Goal: Task Accomplishment & Management: Complete application form

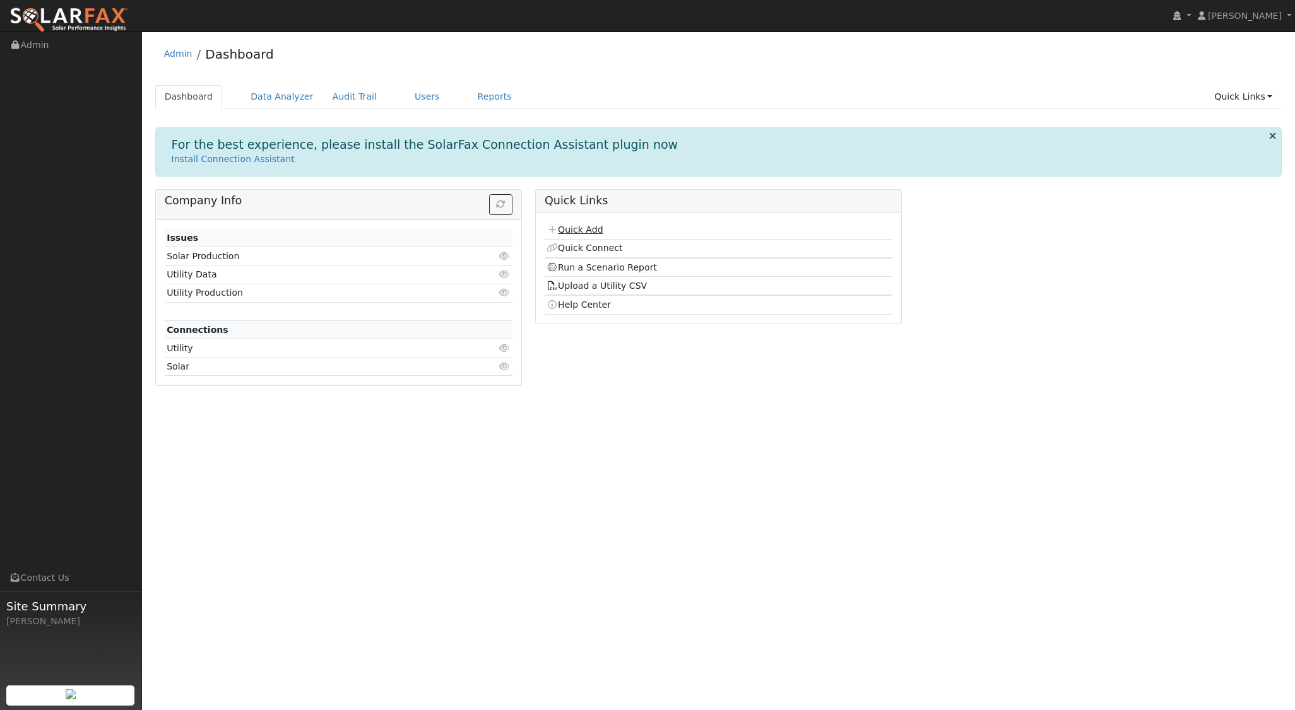
click at [579, 225] on link "Quick Add" at bounding box center [574, 230] width 56 height 10
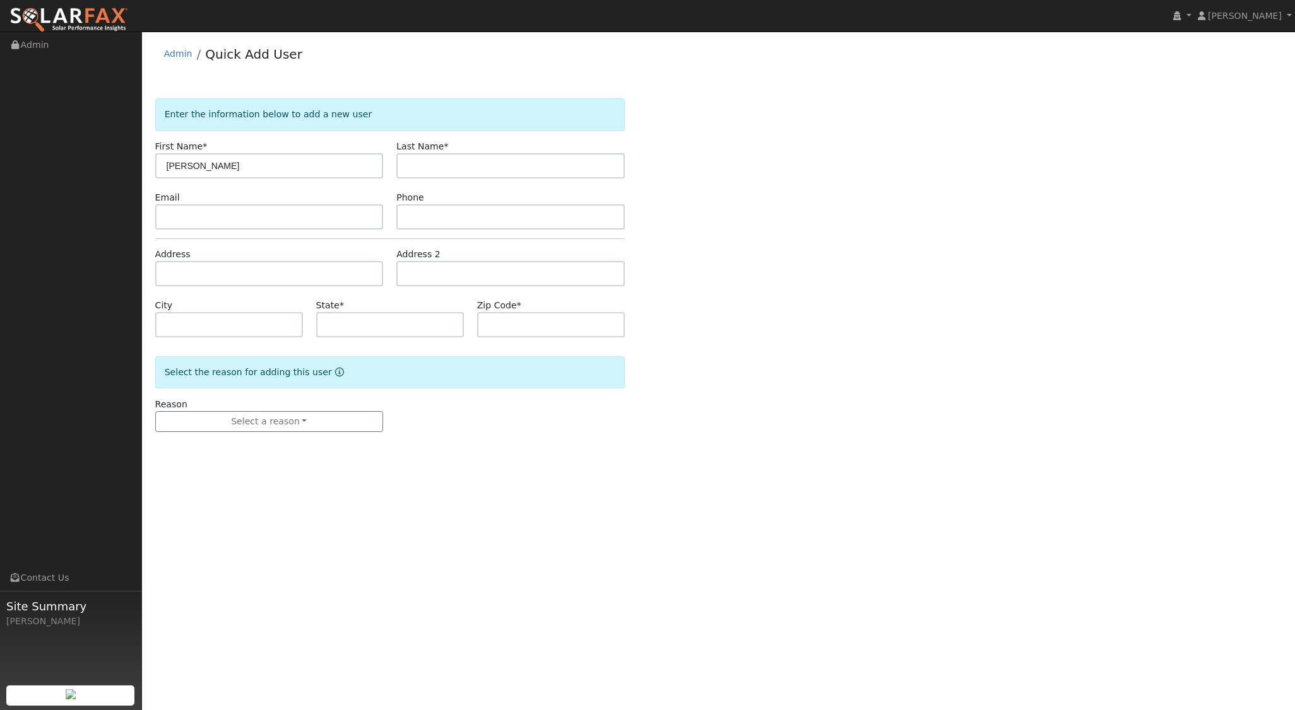
type input "[PERSON_NAME]"
type input "Gross"
click at [243, 269] on input "text" at bounding box center [269, 273] width 228 height 25
type input "3990 Edgehill Road"
type input "Santa Ynez"
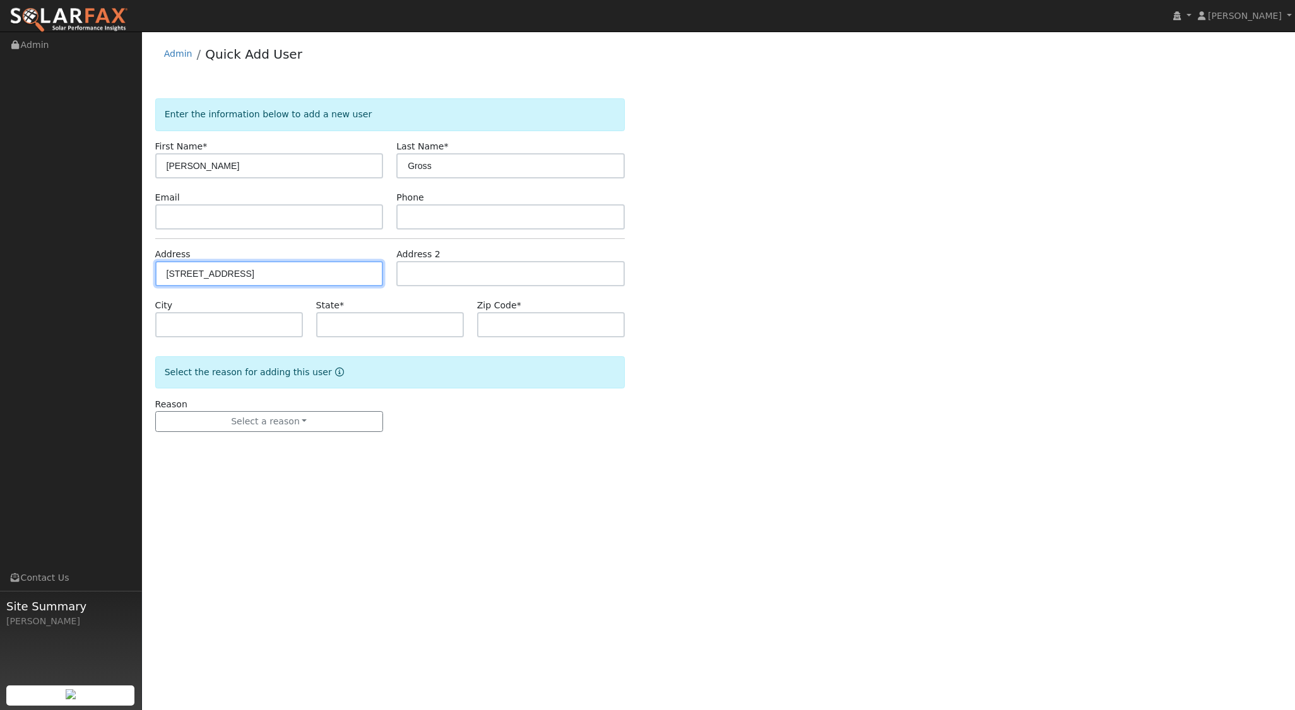
type input "CA"
type input "93460"
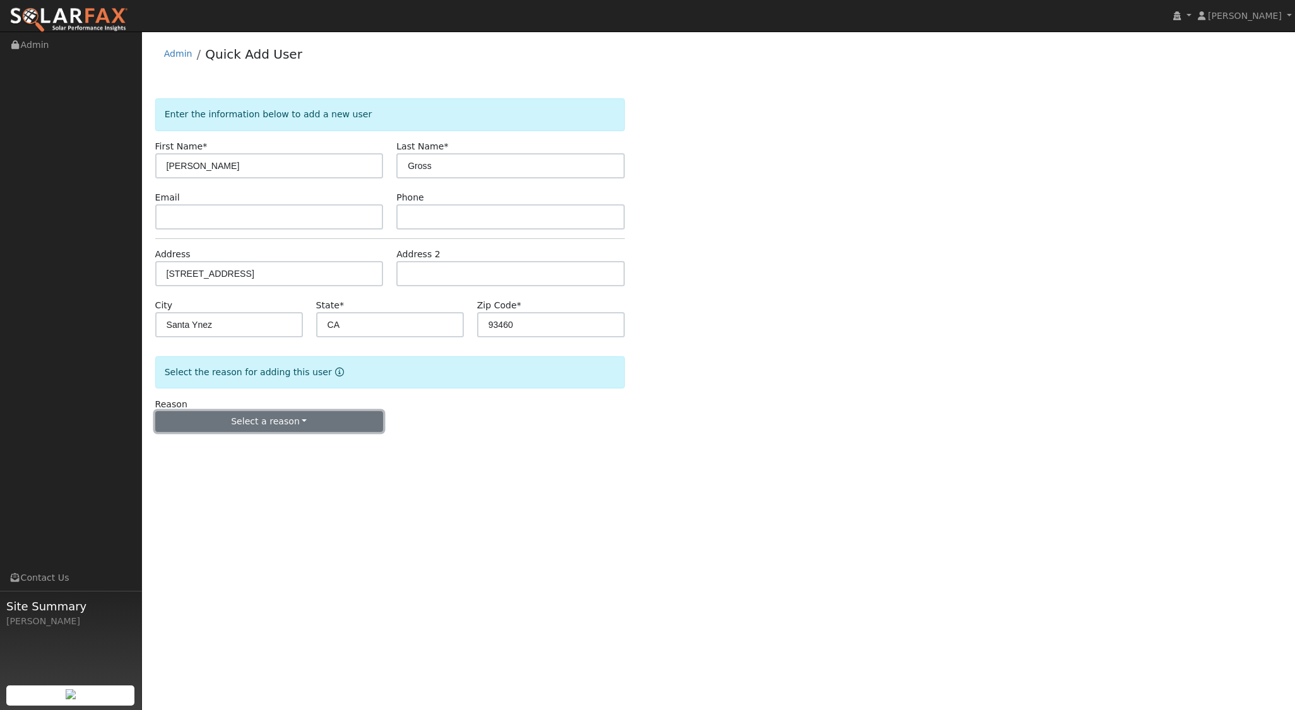
click at [306, 425] on button "Select a reason" at bounding box center [269, 421] width 228 height 21
click at [216, 449] on link "New lead" at bounding box center [225, 448] width 139 height 18
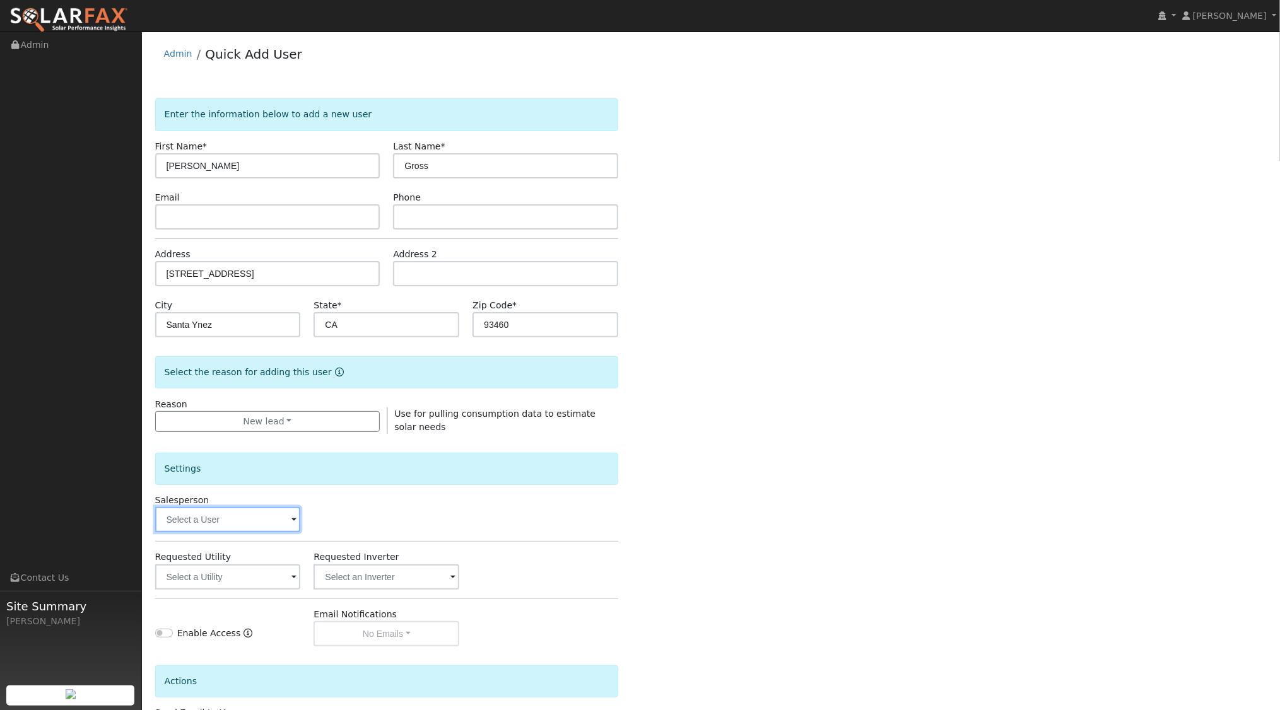
click at [265, 519] on input "text" at bounding box center [228, 519] width 146 height 25
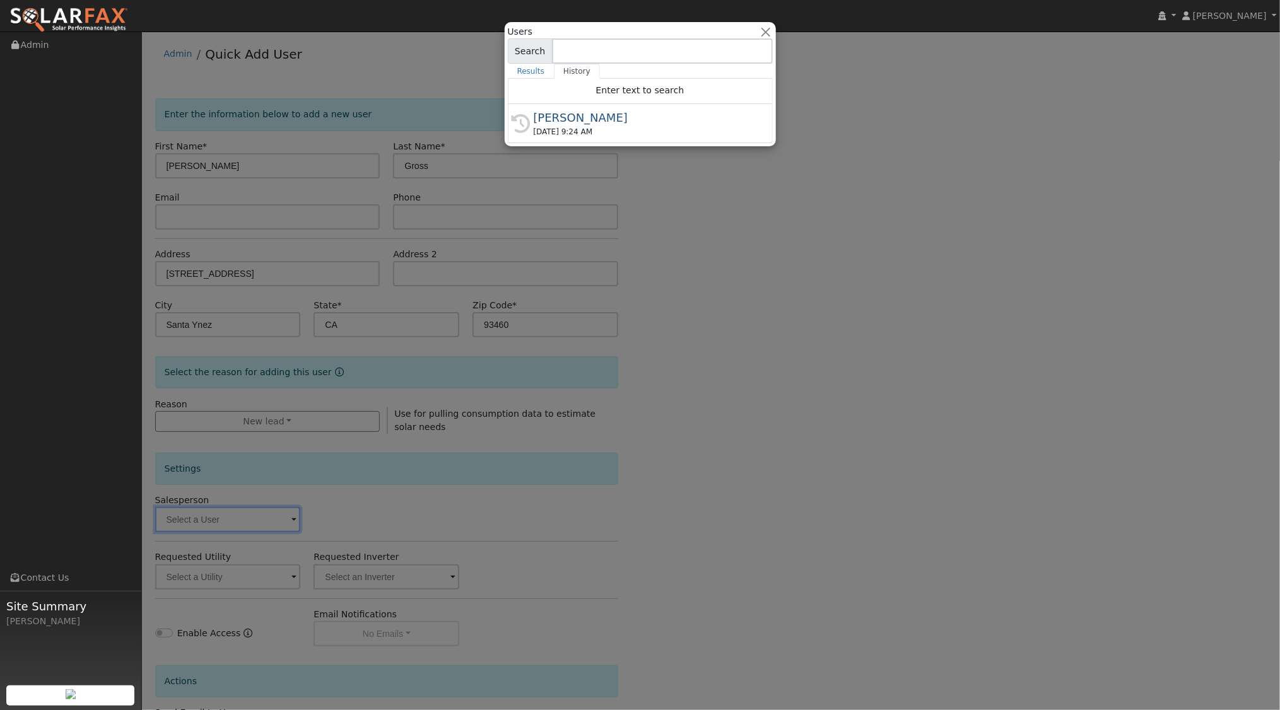
click at [557, 126] on div "09/11/2025 9:24 AM" at bounding box center [646, 131] width 225 height 11
type input "[PERSON_NAME]"
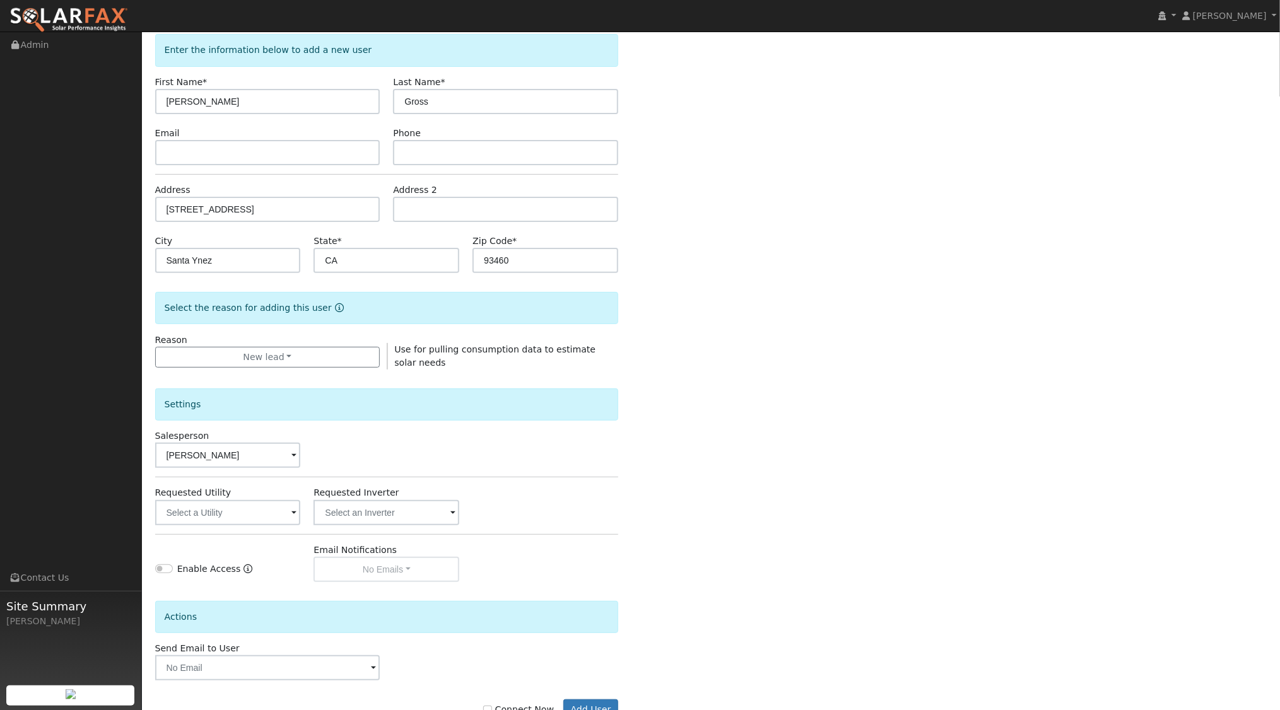
scroll to position [104, 0]
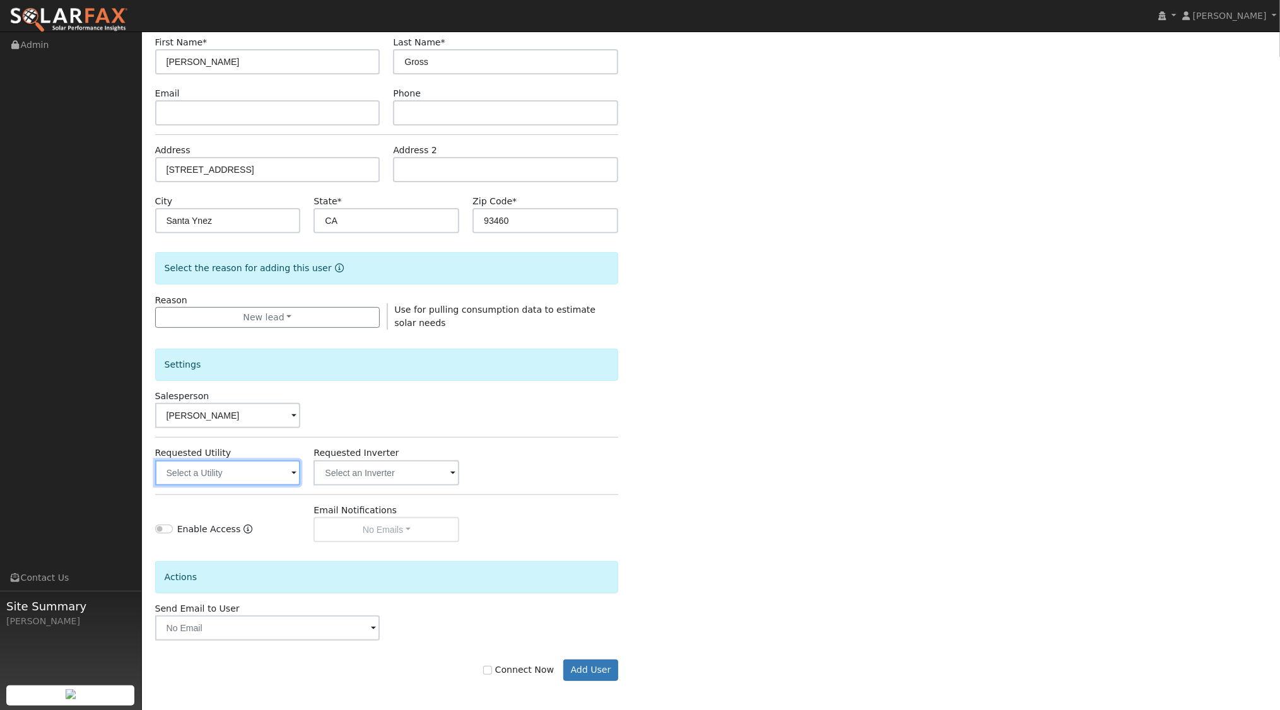
click at [261, 461] on input "text" at bounding box center [228, 473] width 146 height 25
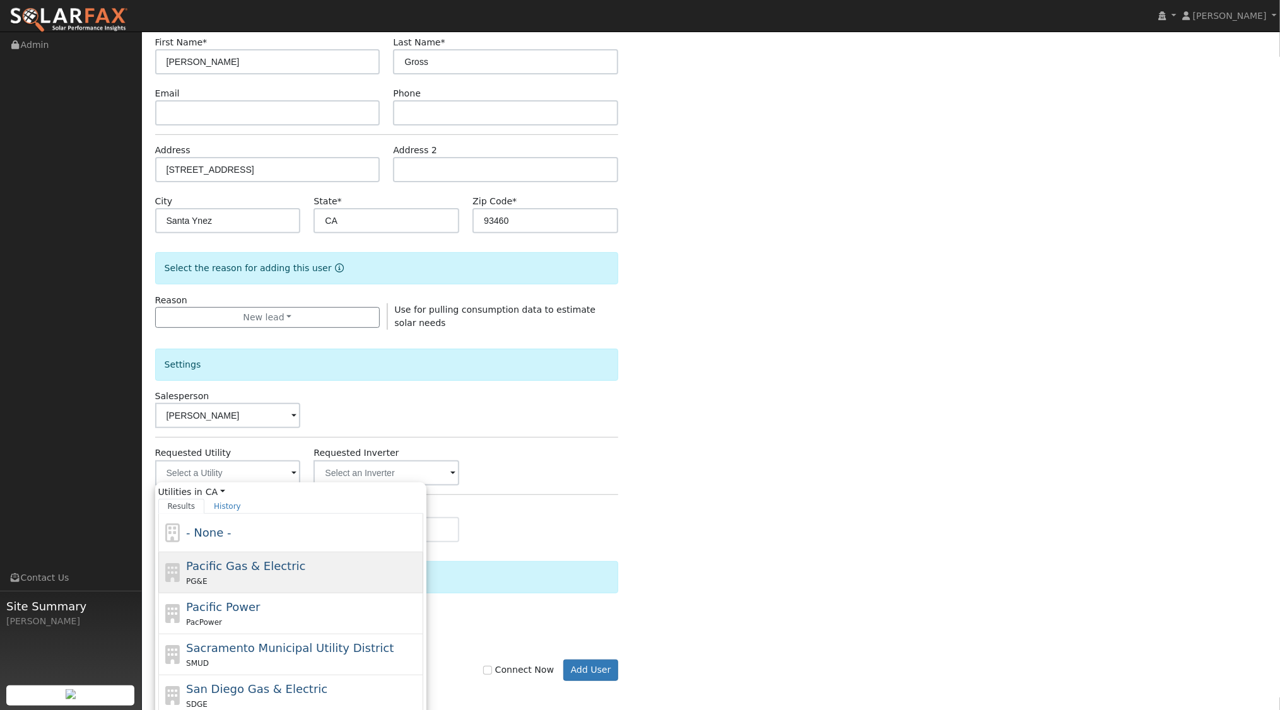
click at [248, 567] on span "Pacific Gas & Electric" at bounding box center [245, 566] width 119 height 13
type input "Pacific Gas & Electric"
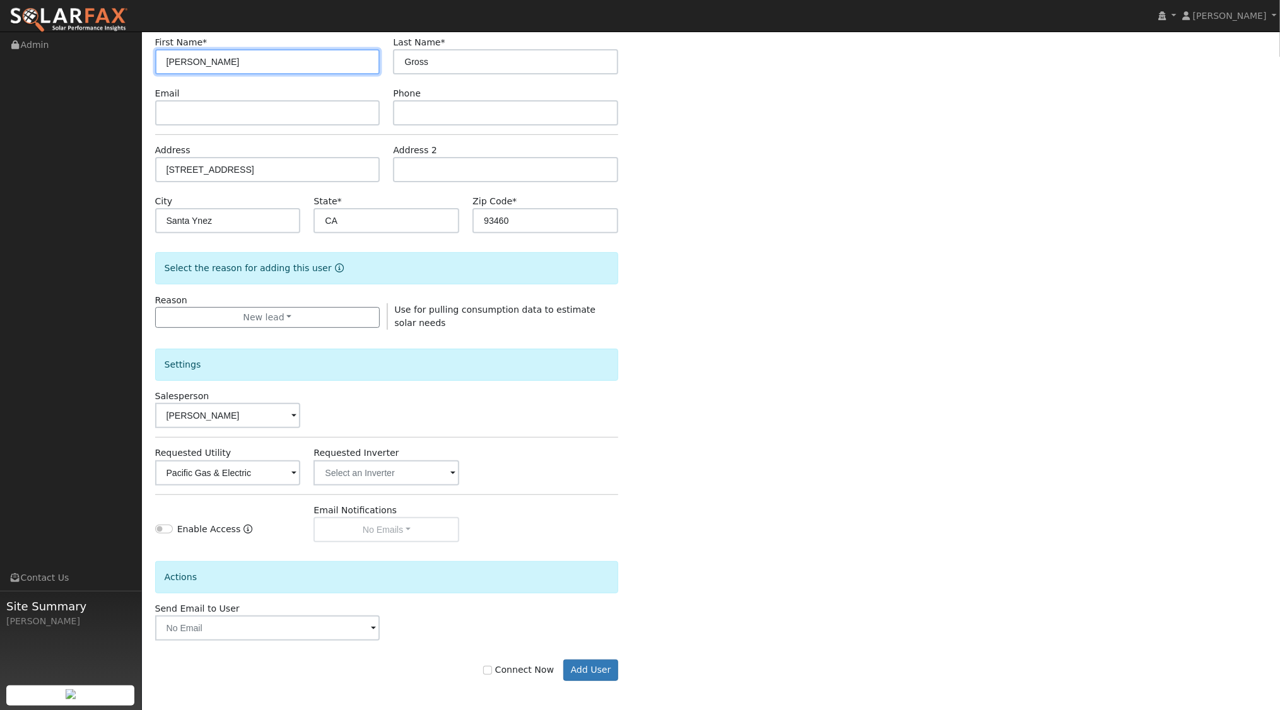
drag, startPoint x: 231, startPoint y: 57, endPoint x: 162, endPoint y: 71, distance: 70.9
click at [161, 70] on input "Sarah" at bounding box center [267, 61] width 225 height 25
type input "Zachary"
click at [492, 670] on input "Connect Now" at bounding box center [487, 670] width 9 height 9
checkbox input "true"
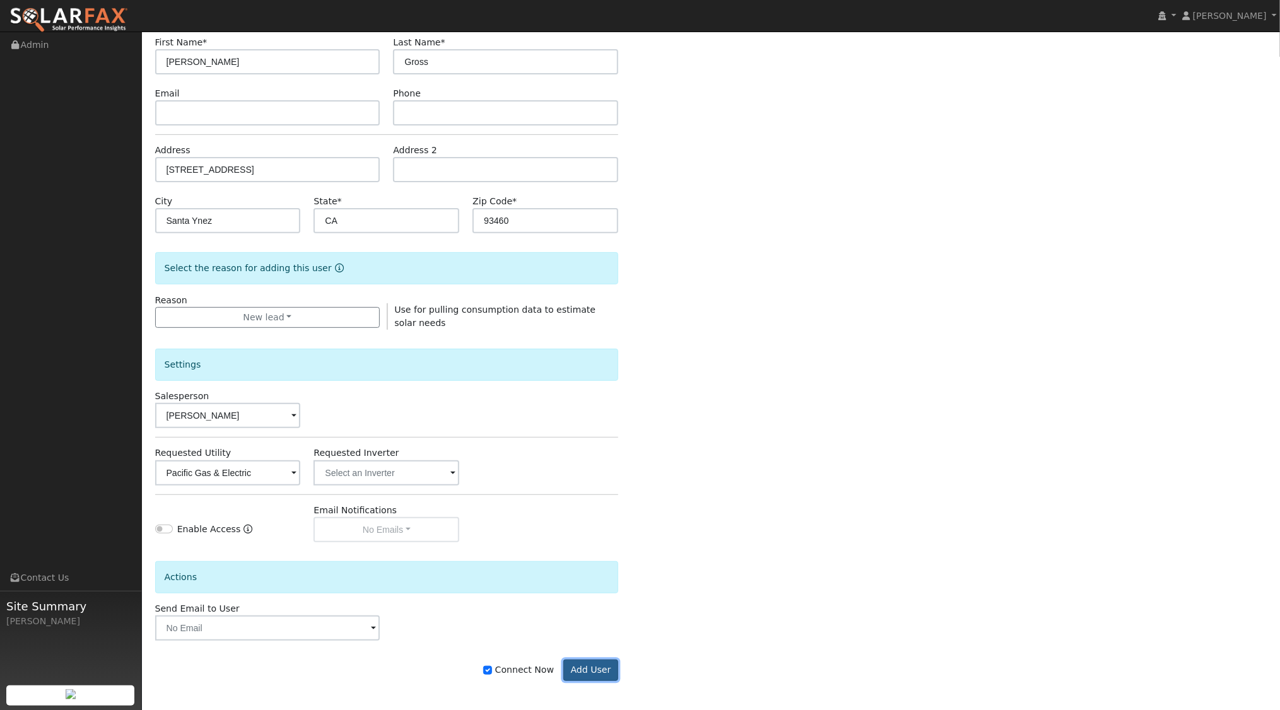
click at [585, 664] on button "Add User" at bounding box center [590, 670] width 55 height 21
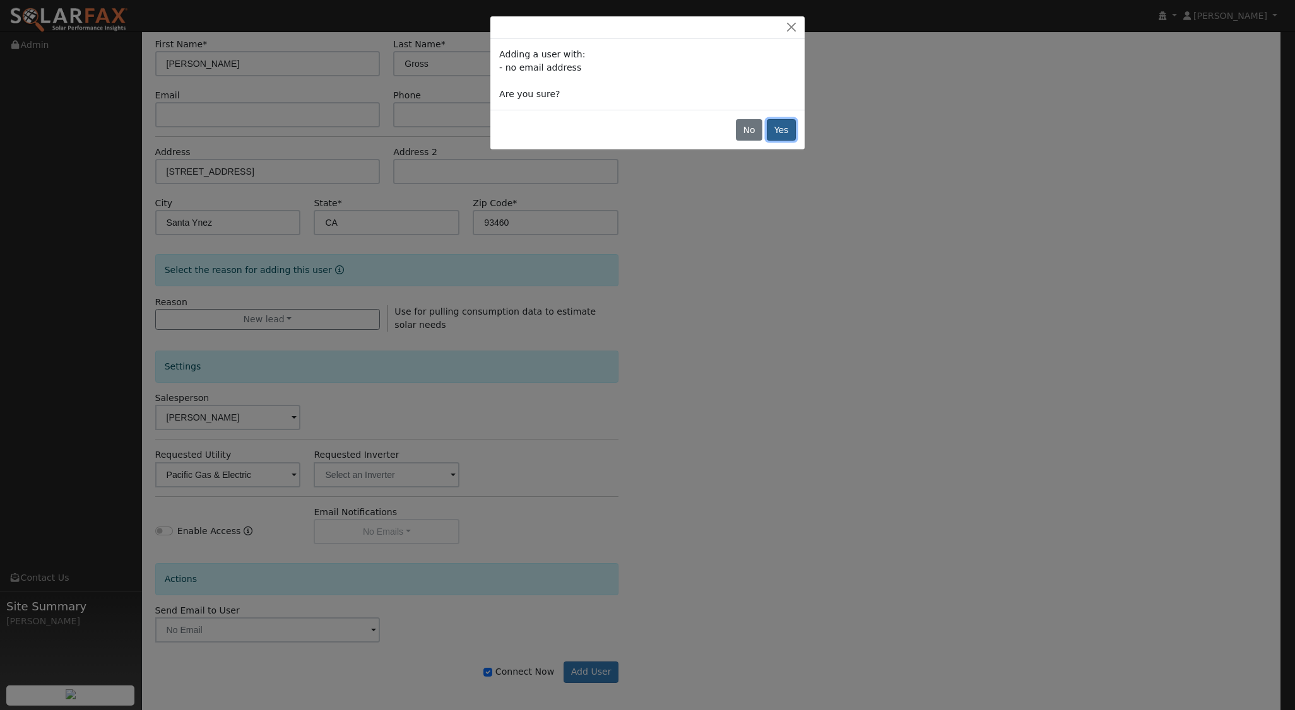
click at [787, 127] on button "Yes" at bounding box center [781, 129] width 29 height 21
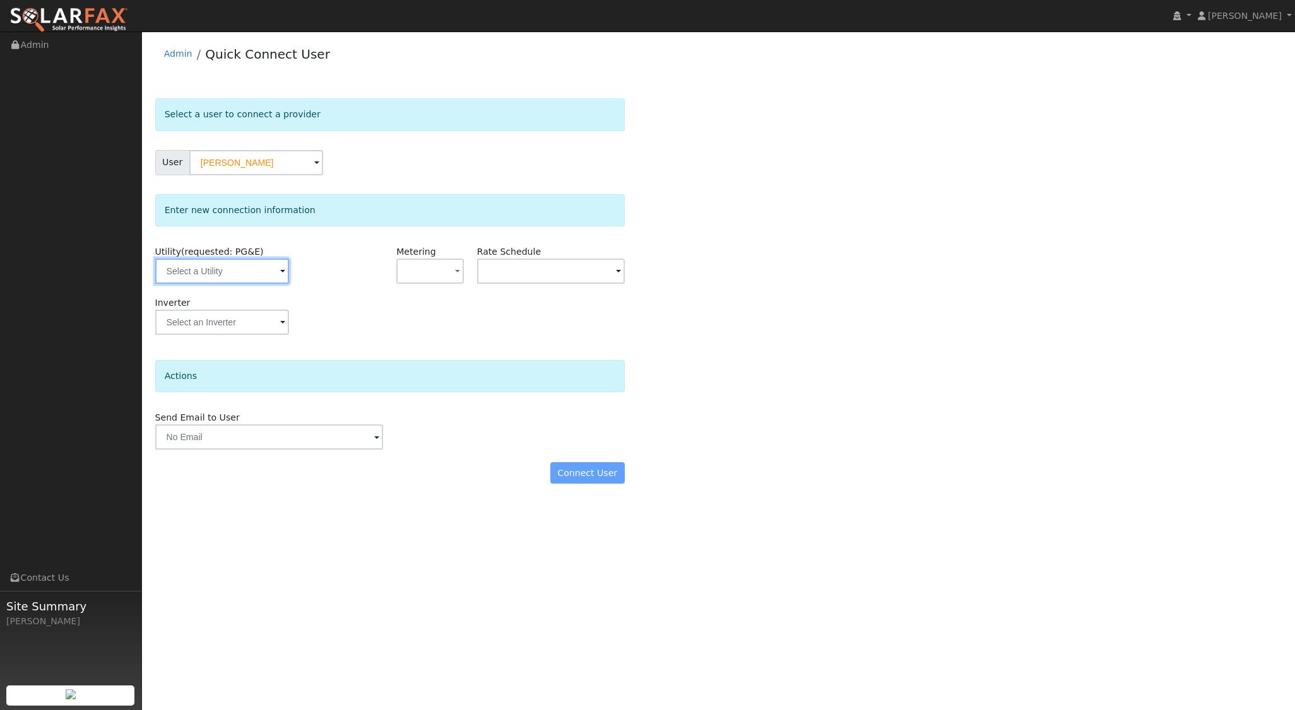
click at [259, 275] on input "text" at bounding box center [222, 271] width 134 height 25
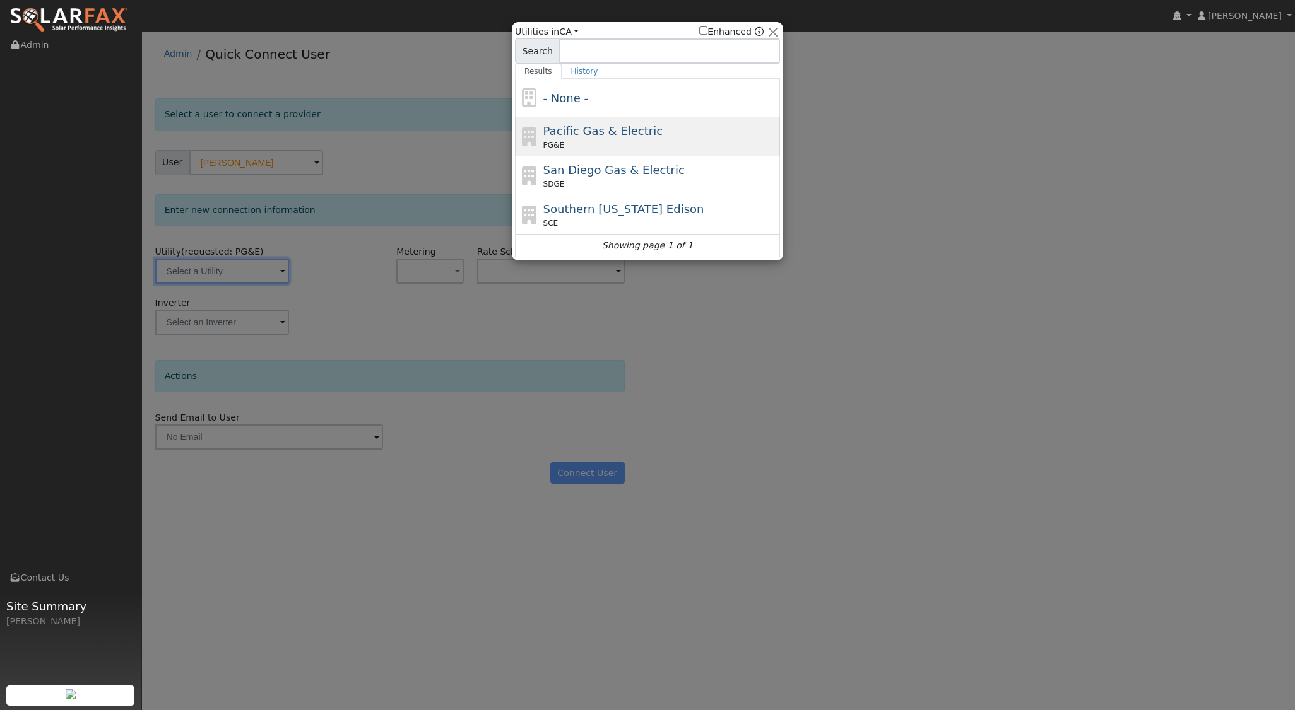
click at [607, 129] on span "Pacific Gas & Electric" at bounding box center [602, 130] width 119 height 13
type input "PG&E"
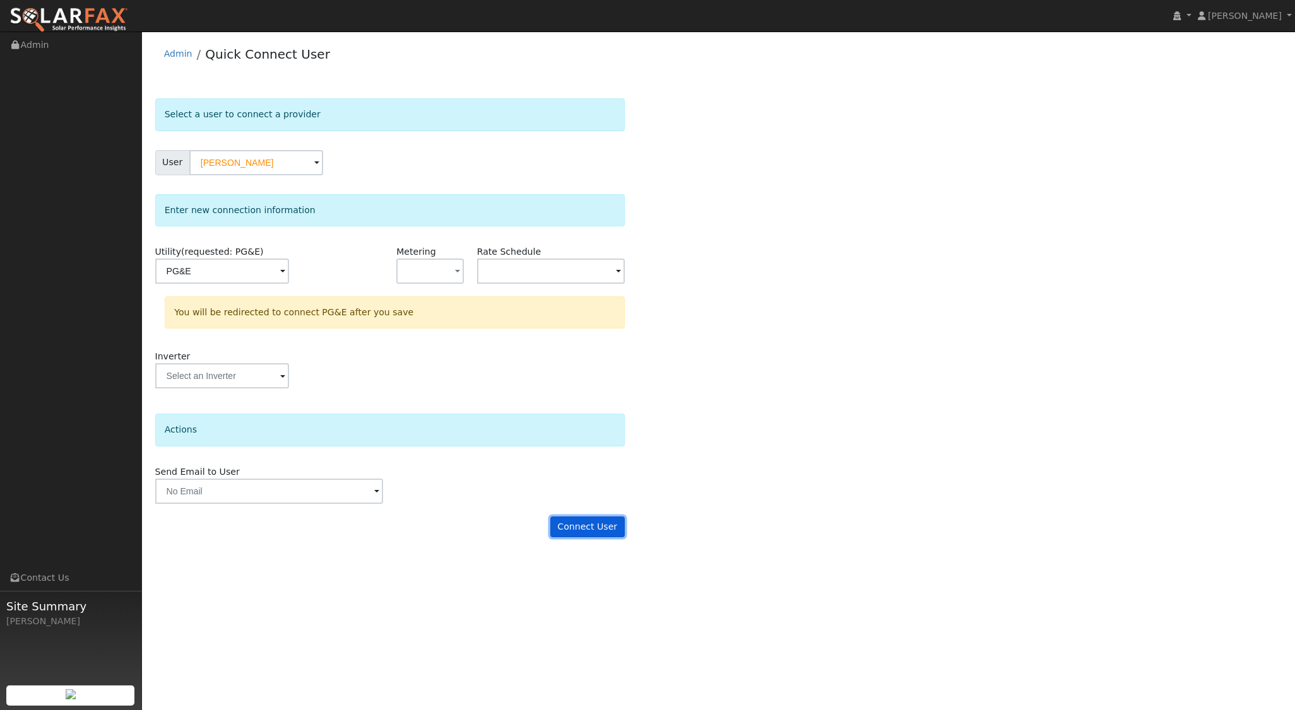
click at [604, 521] on button "Connect User" at bounding box center [587, 527] width 74 height 21
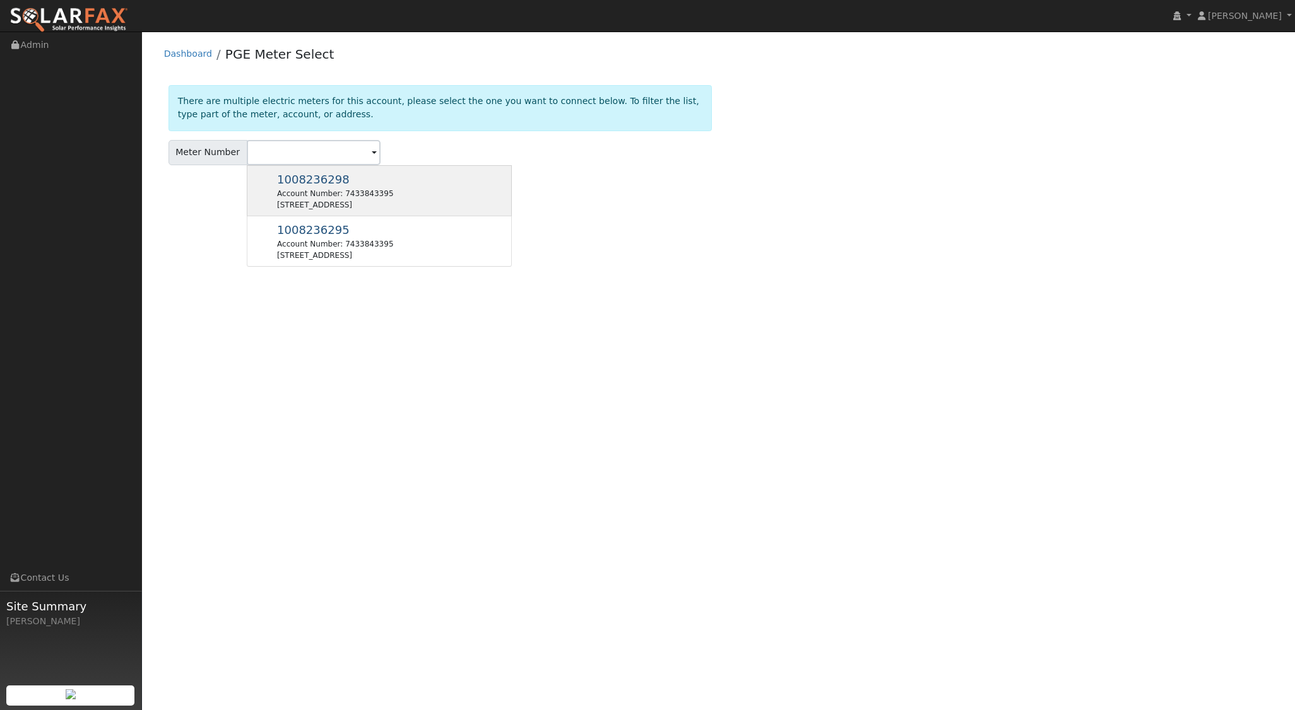
click at [331, 182] on div "1008236298 Account Number: 7433843395 [STREET_ADDRESS]" at bounding box center [335, 191] width 116 height 40
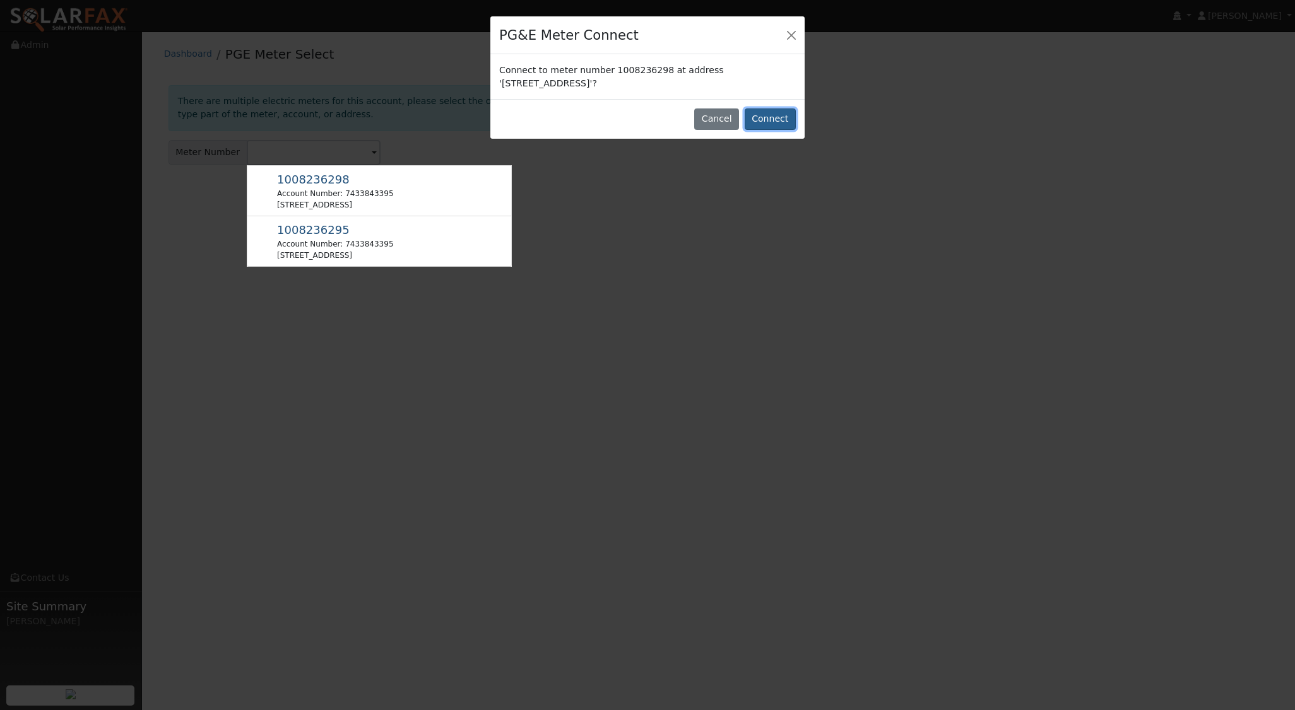
click at [762, 114] on button "Connect" at bounding box center [770, 119] width 51 height 21
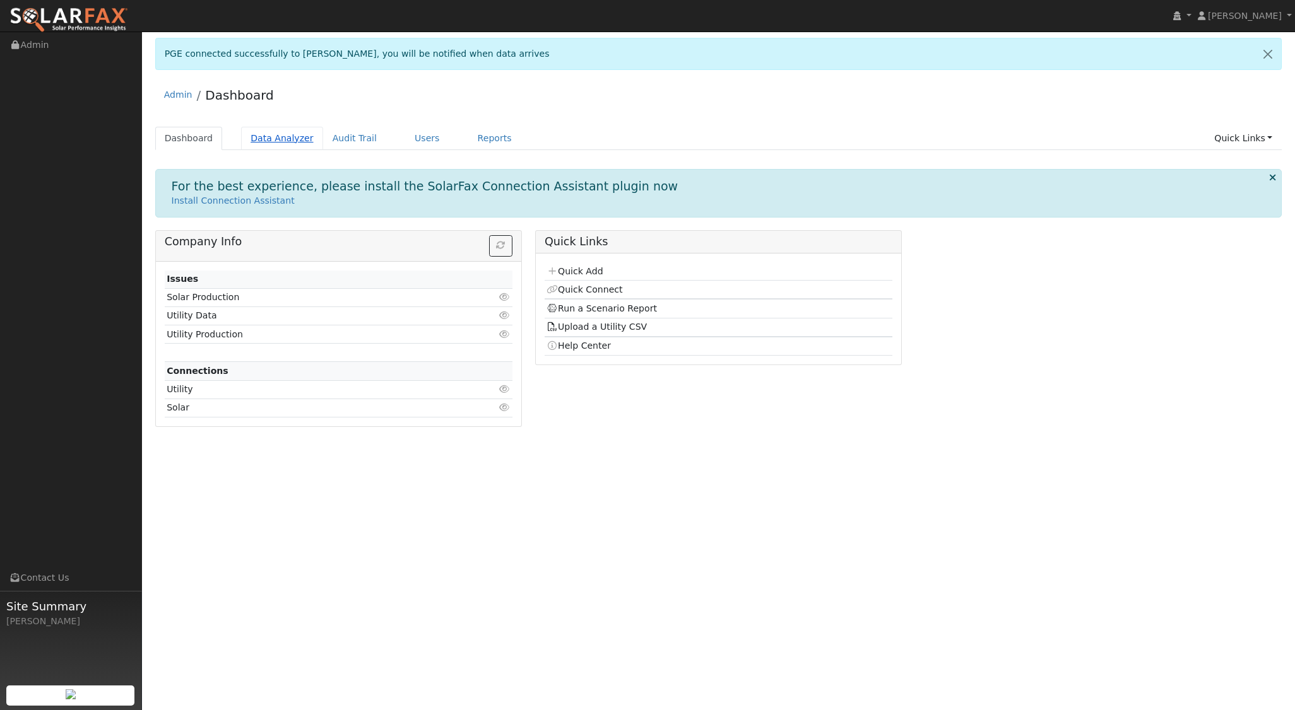
click at [273, 137] on link "Data Analyzer" at bounding box center [282, 138] width 82 height 23
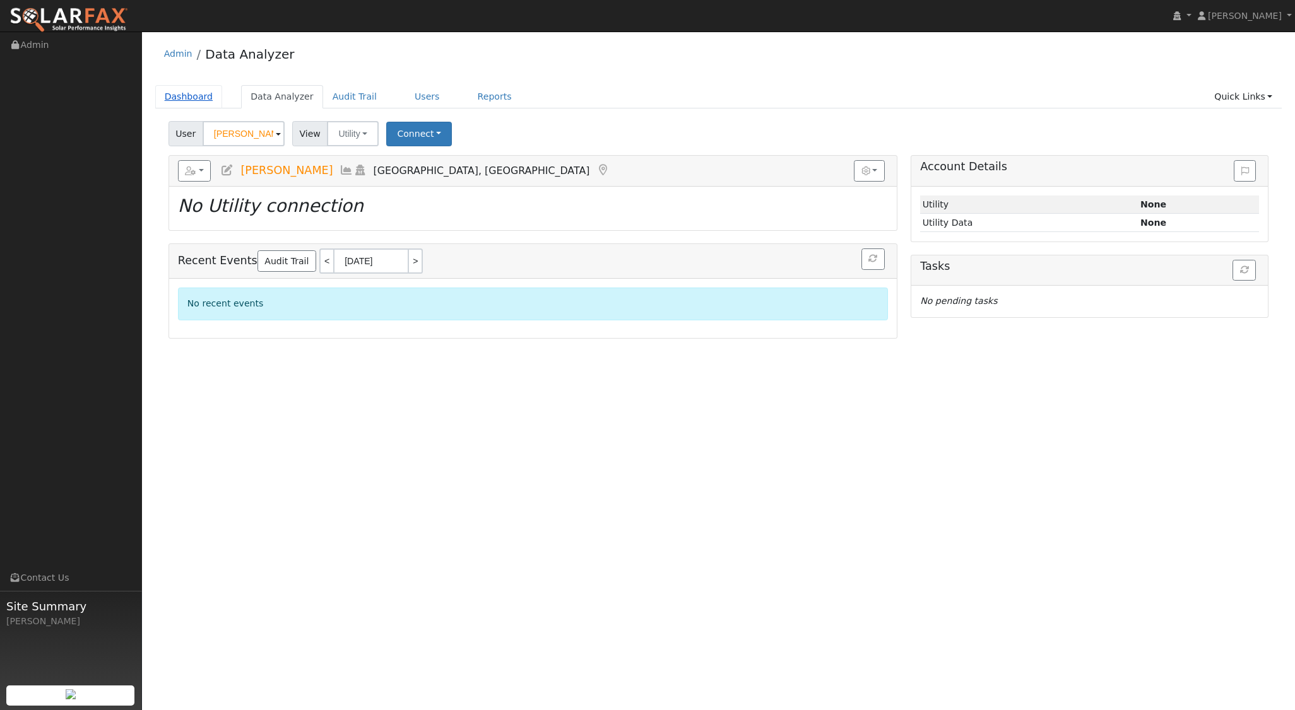
click at [165, 91] on link "Dashboard" at bounding box center [189, 96] width 68 height 23
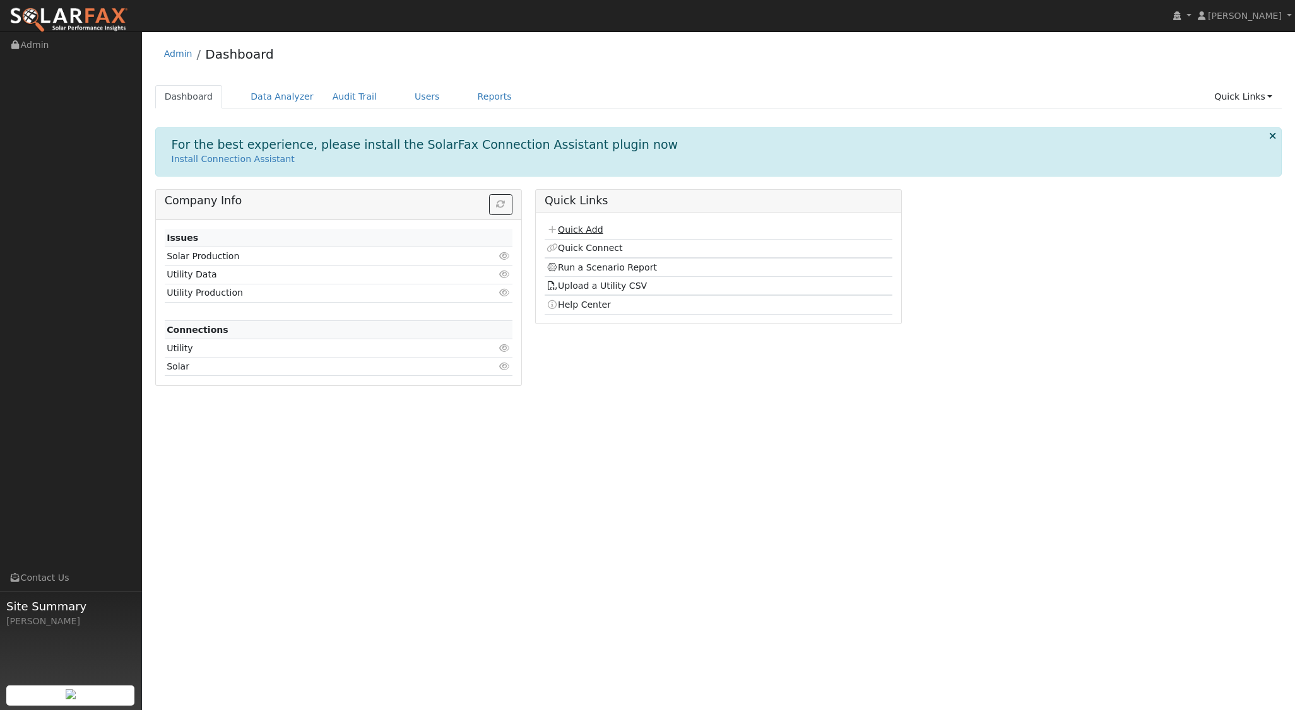
click at [587, 225] on link "Quick Add" at bounding box center [574, 230] width 56 height 10
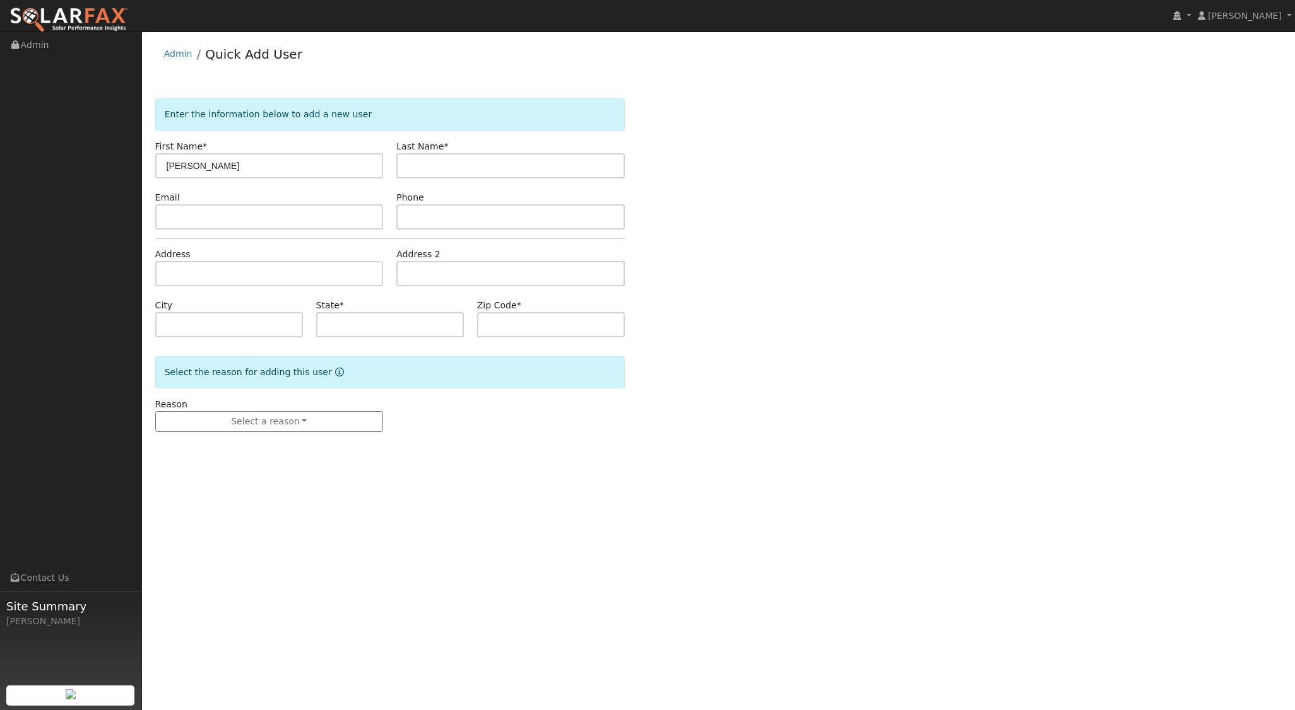
type input "[PERSON_NAME]"
click at [209, 276] on input "text" at bounding box center [269, 273] width 228 height 25
type input "[GEOGRAPHIC_DATA]"
type input "Baywood-[GEOGRAPHIC_DATA]"
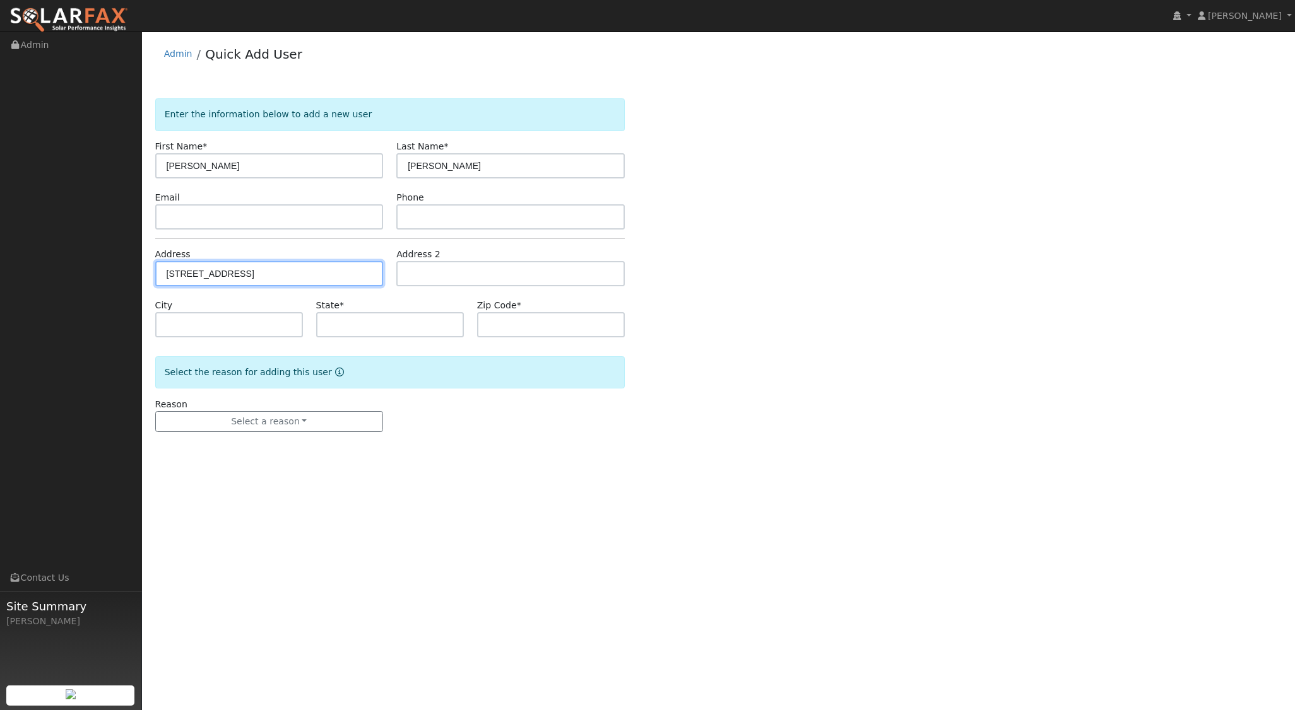
type input "CA"
type input "93402"
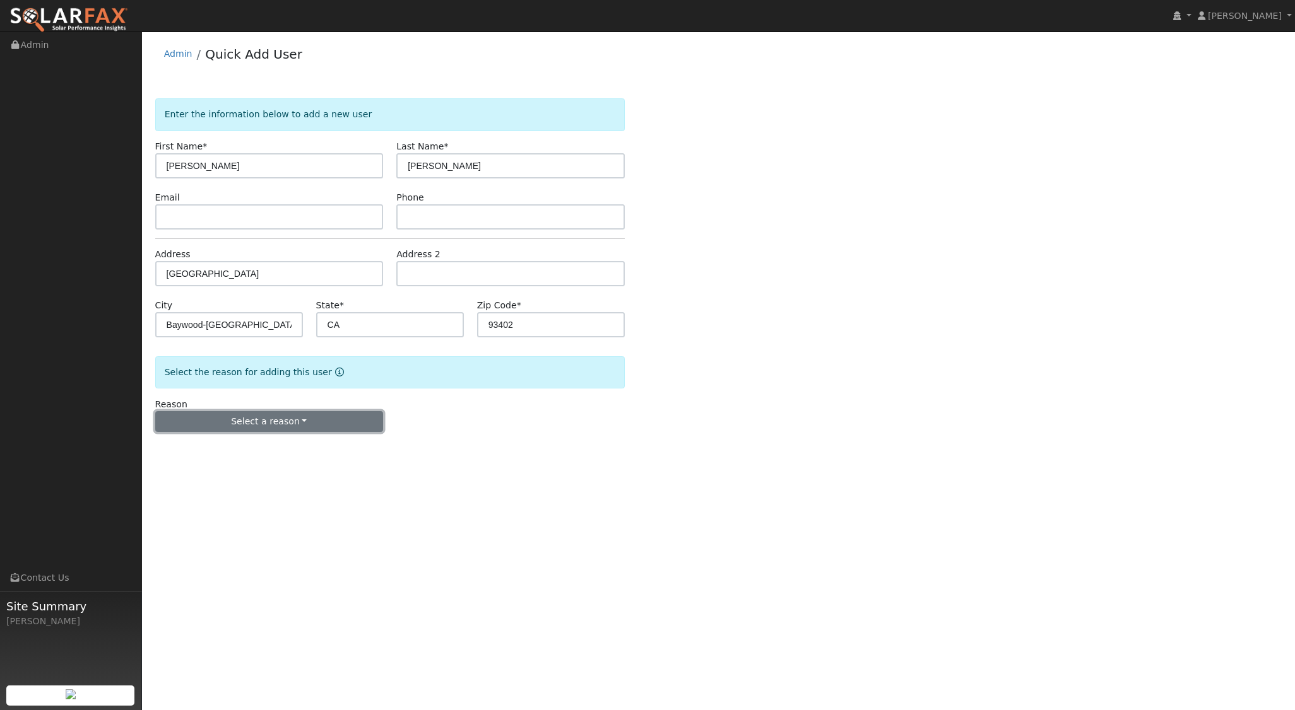
click at [282, 428] on button "Select a reason" at bounding box center [269, 421] width 228 height 21
click at [202, 443] on link "New lead" at bounding box center [225, 448] width 139 height 18
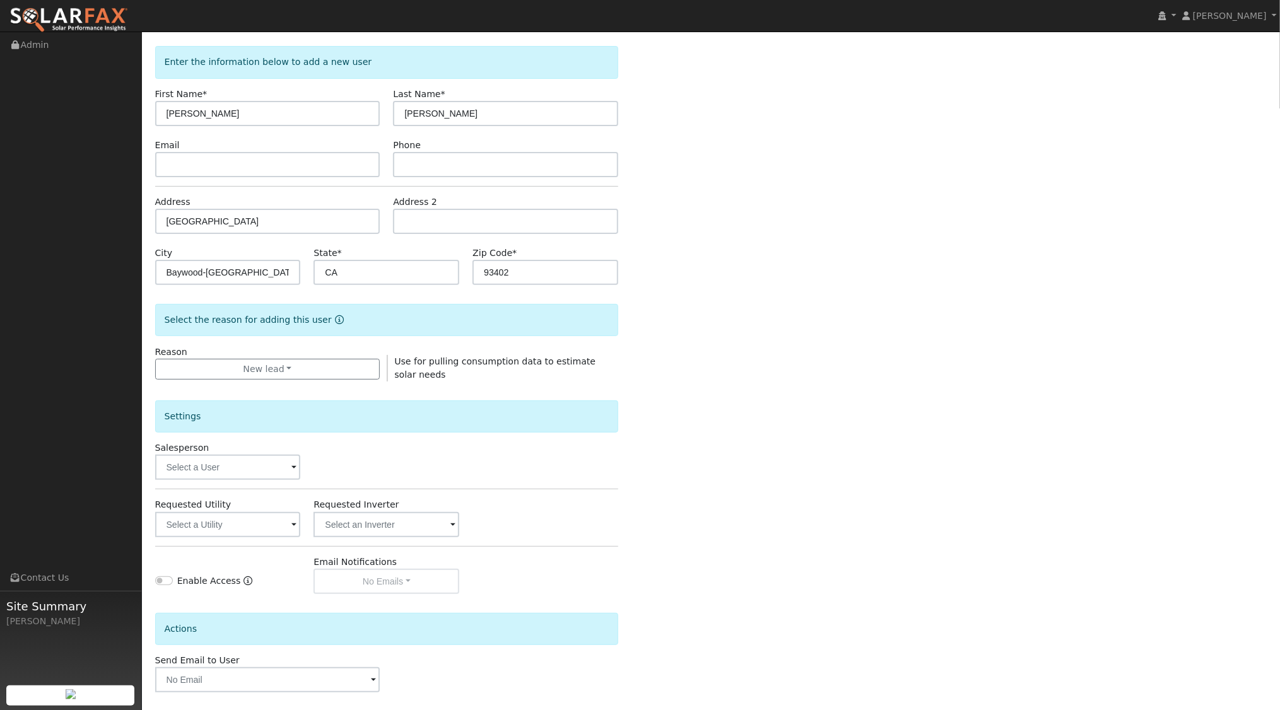
scroll to position [104, 0]
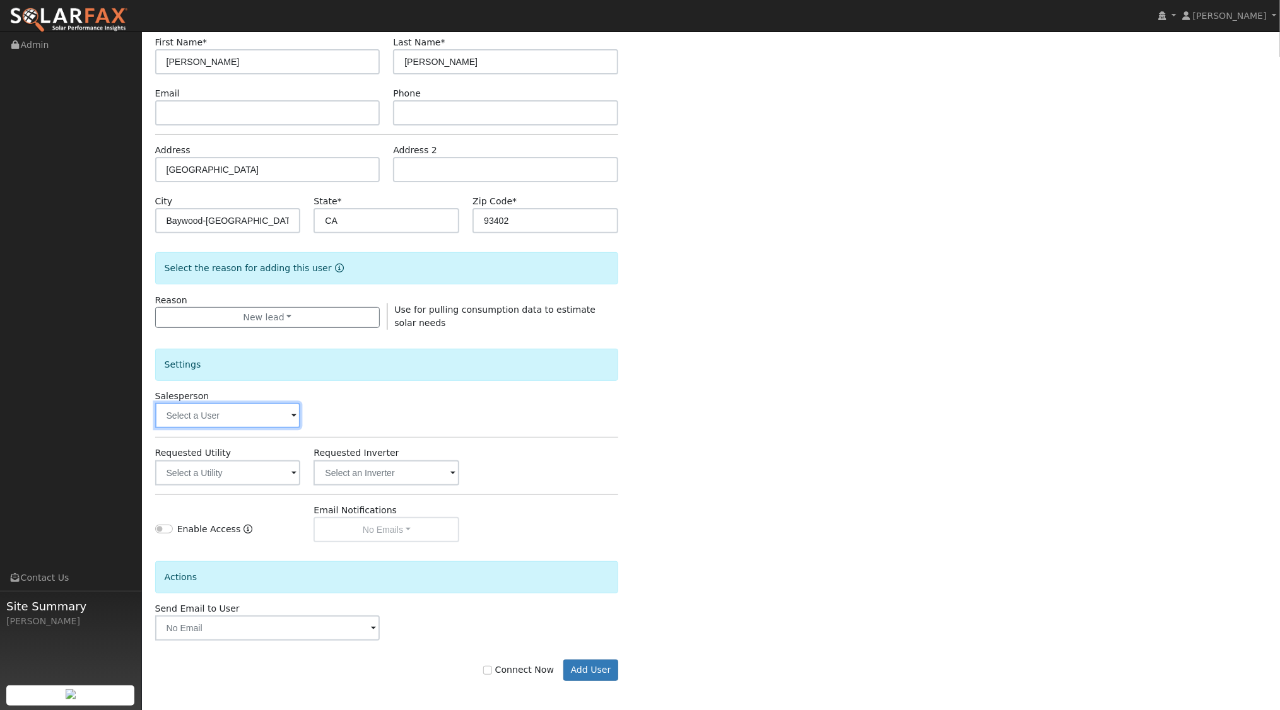
click at [281, 422] on input "text" at bounding box center [228, 415] width 146 height 25
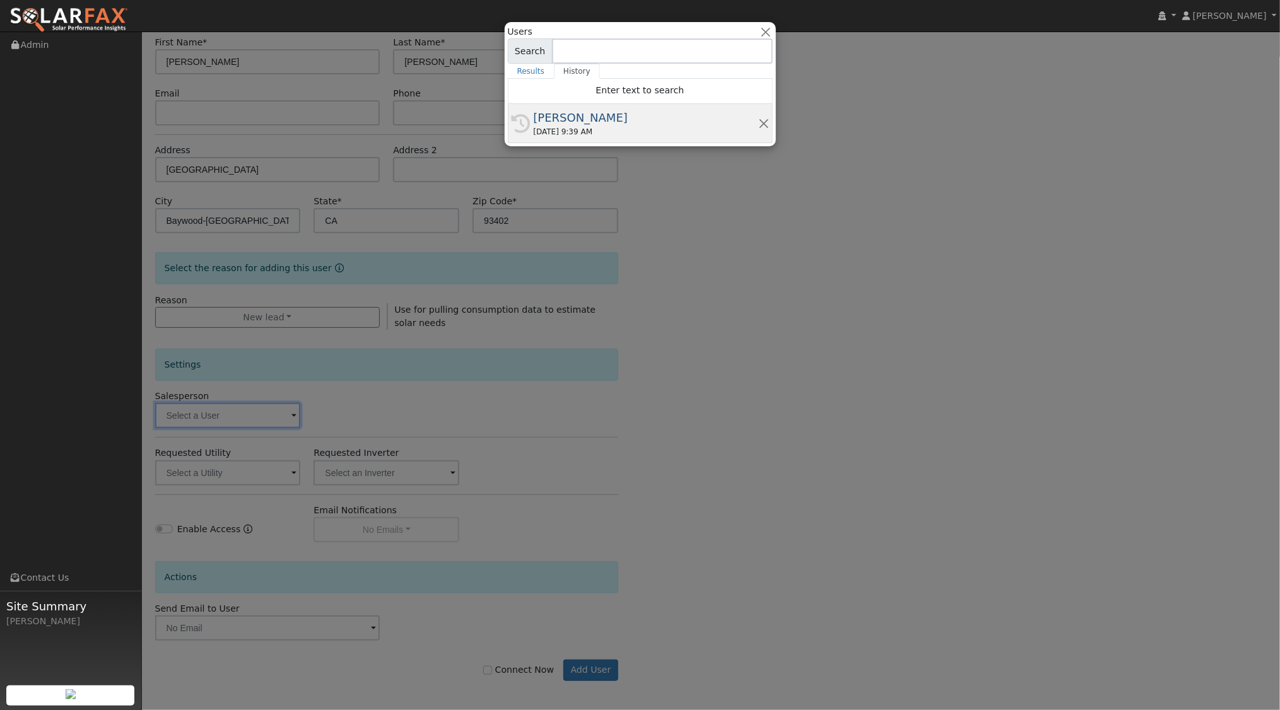
click at [630, 126] on div "09/11/2025 9:39 AM" at bounding box center [646, 131] width 225 height 11
type input "[PERSON_NAME]"
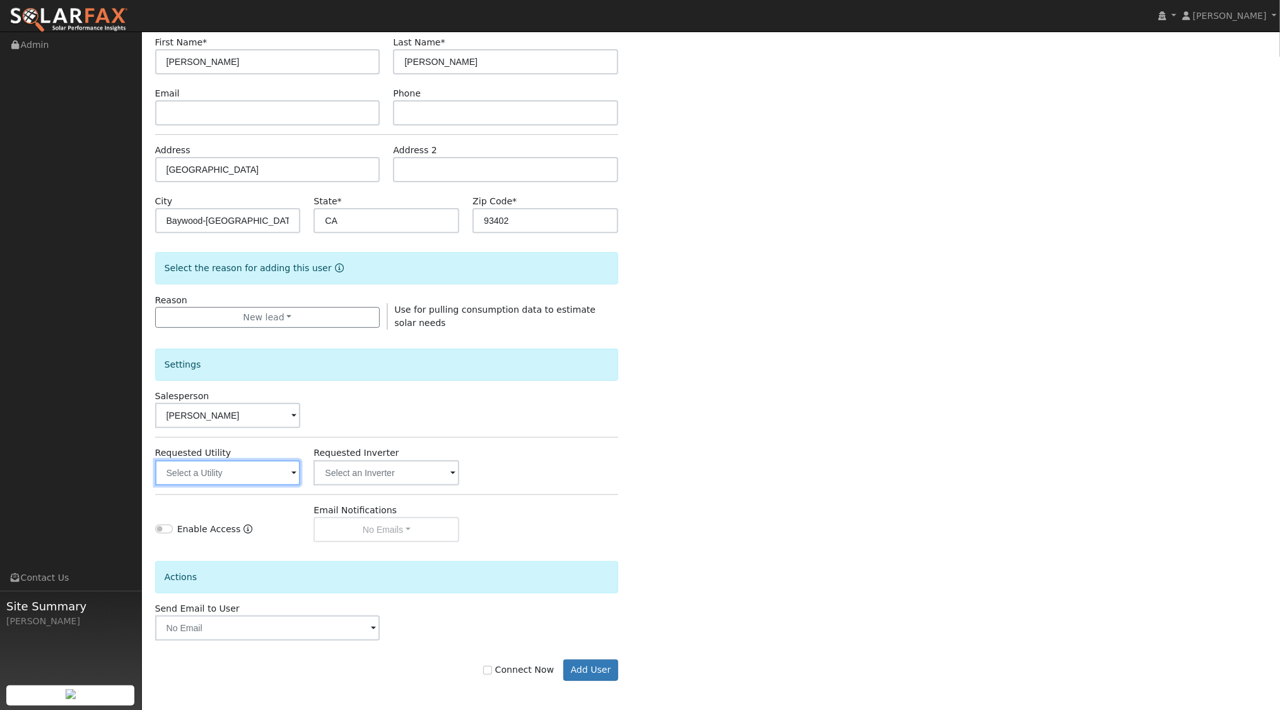
click at [281, 471] on input "text" at bounding box center [228, 473] width 146 height 25
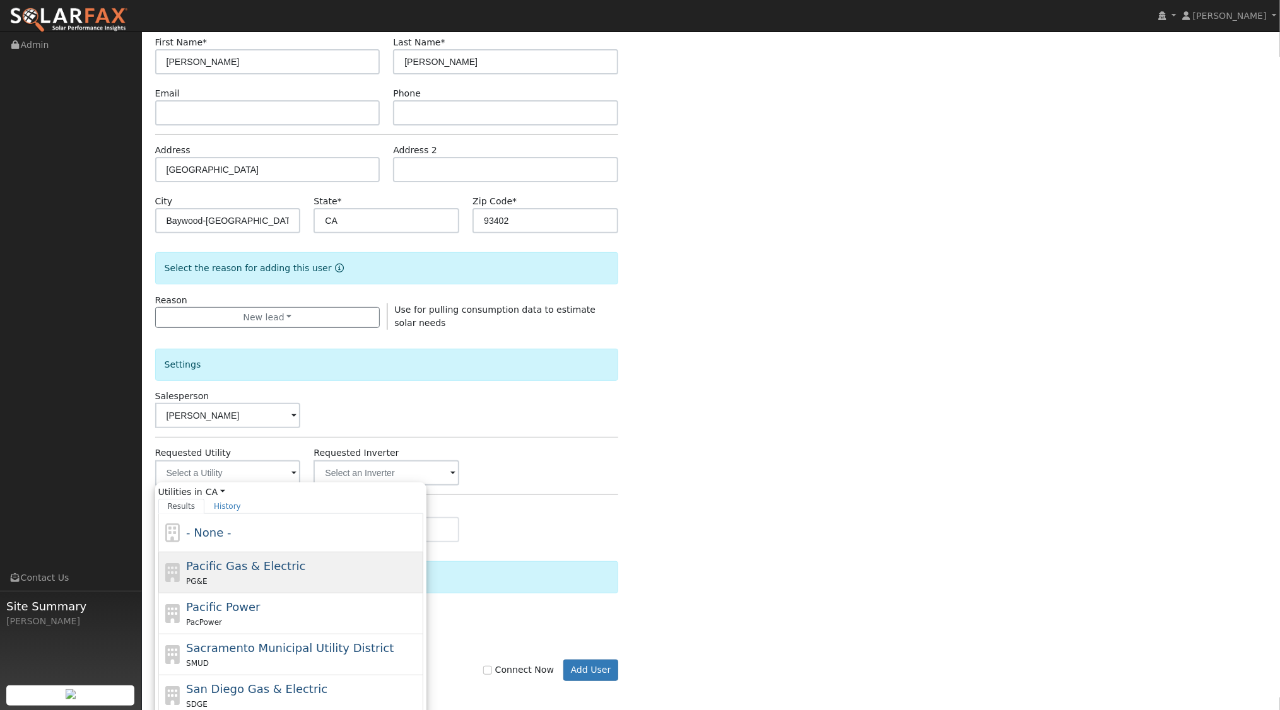
click at [247, 570] on span "Pacific Gas & Electric" at bounding box center [245, 566] width 119 height 13
type input "Pacific Gas & Electric"
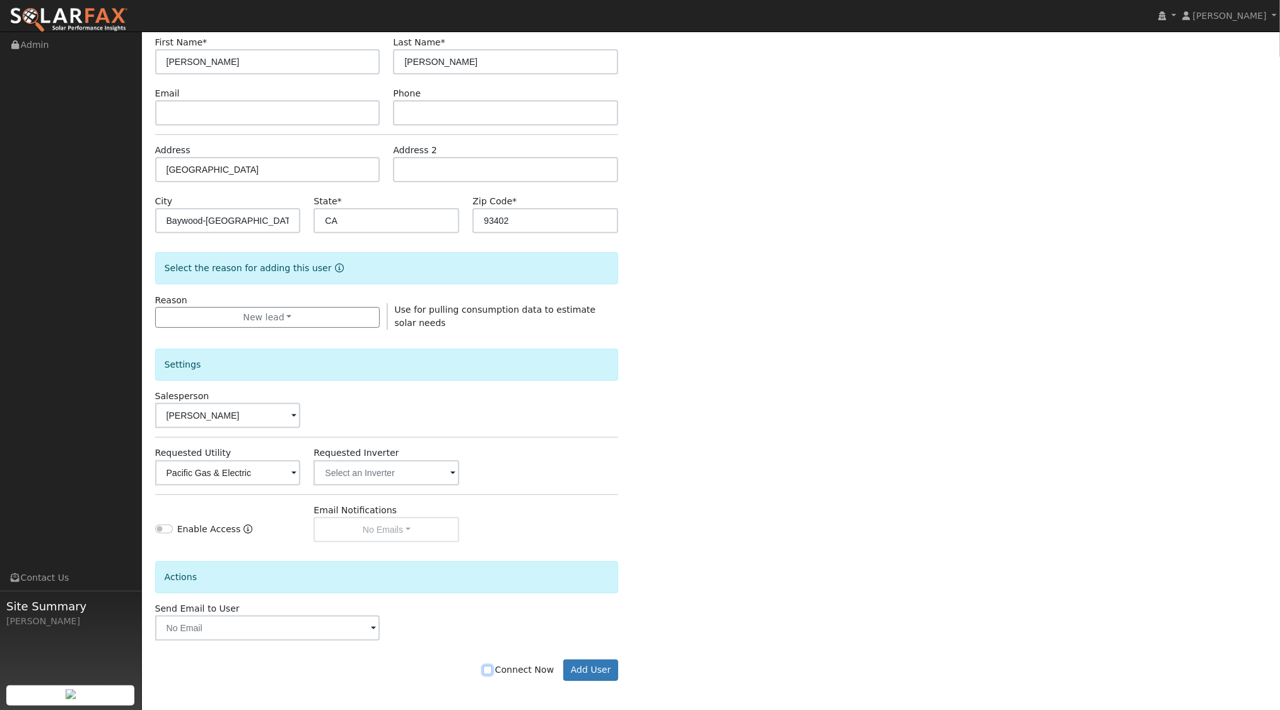
click at [492, 668] on input "Connect Now" at bounding box center [487, 670] width 9 height 9
checkbox input "true"
click at [593, 666] on button "Add User" at bounding box center [590, 670] width 55 height 21
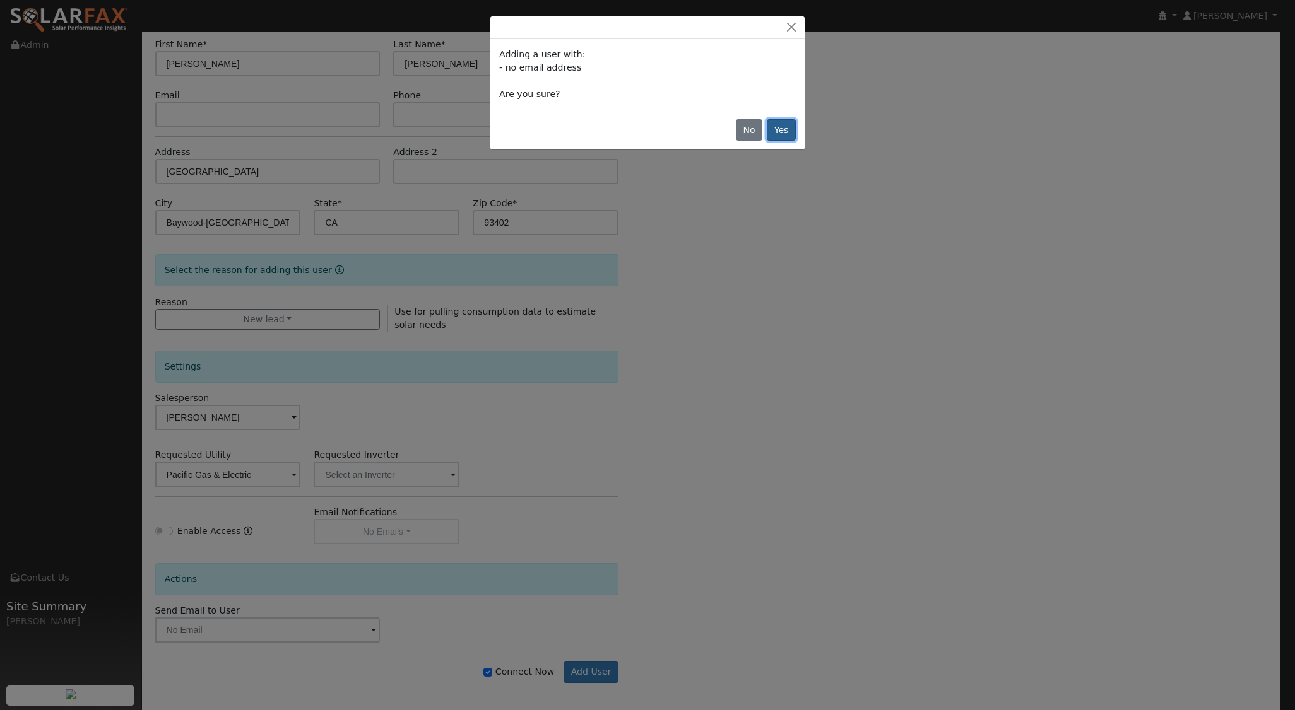
click at [782, 130] on button "Yes" at bounding box center [781, 129] width 29 height 21
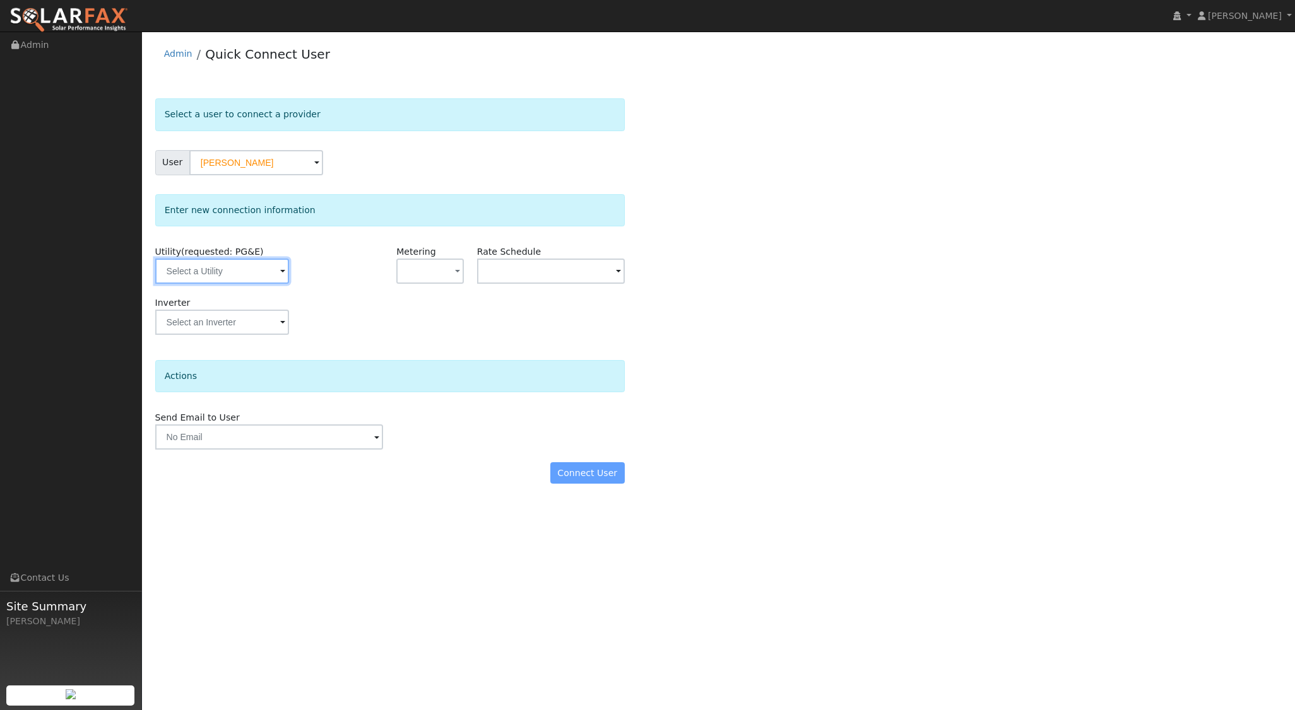
click at [229, 273] on input "text" at bounding box center [222, 271] width 134 height 25
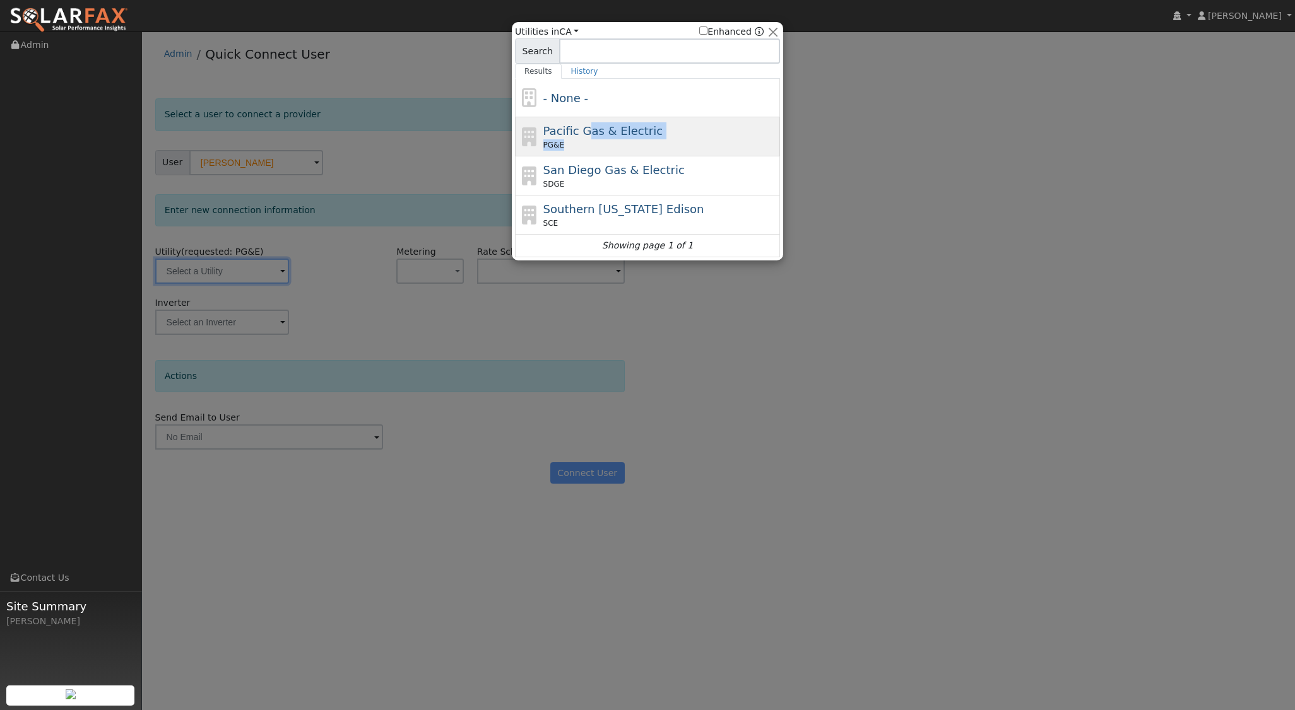
click at [583, 138] on div "Pacific Gas & Electric PG&E" at bounding box center [660, 136] width 234 height 28
type input "PG&E"
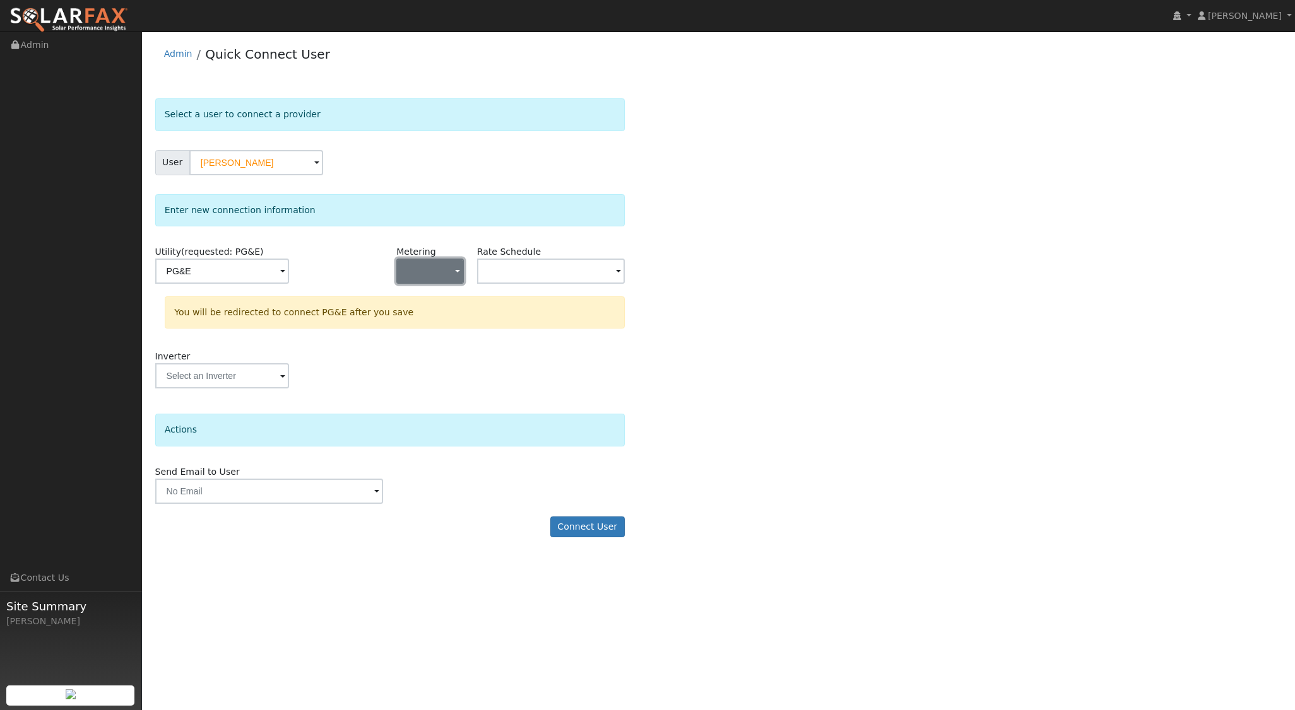
click at [451, 274] on button "button" at bounding box center [429, 271] width 67 height 25
click at [432, 319] on link "NEM" at bounding box center [441, 316] width 88 height 18
click at [577, 269] on input "text" at bounding box center [551, 271] width 148 height 25
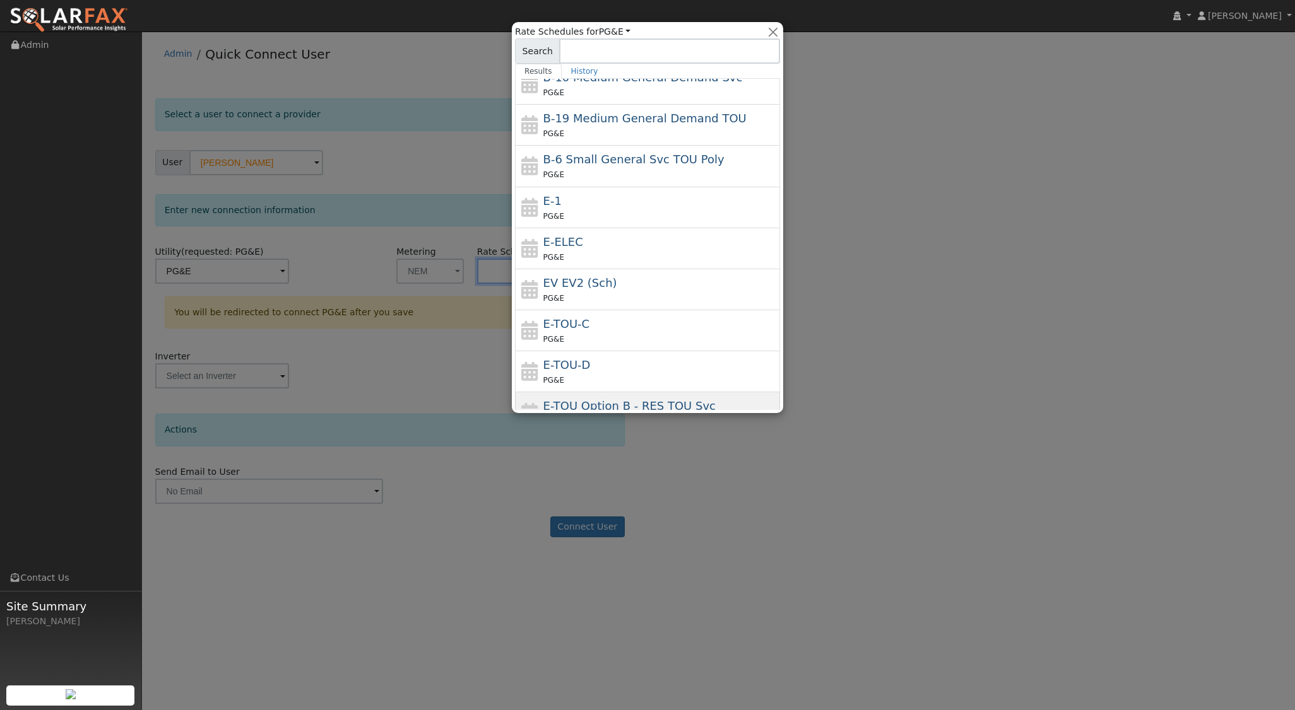
scroll to position [138, 0]
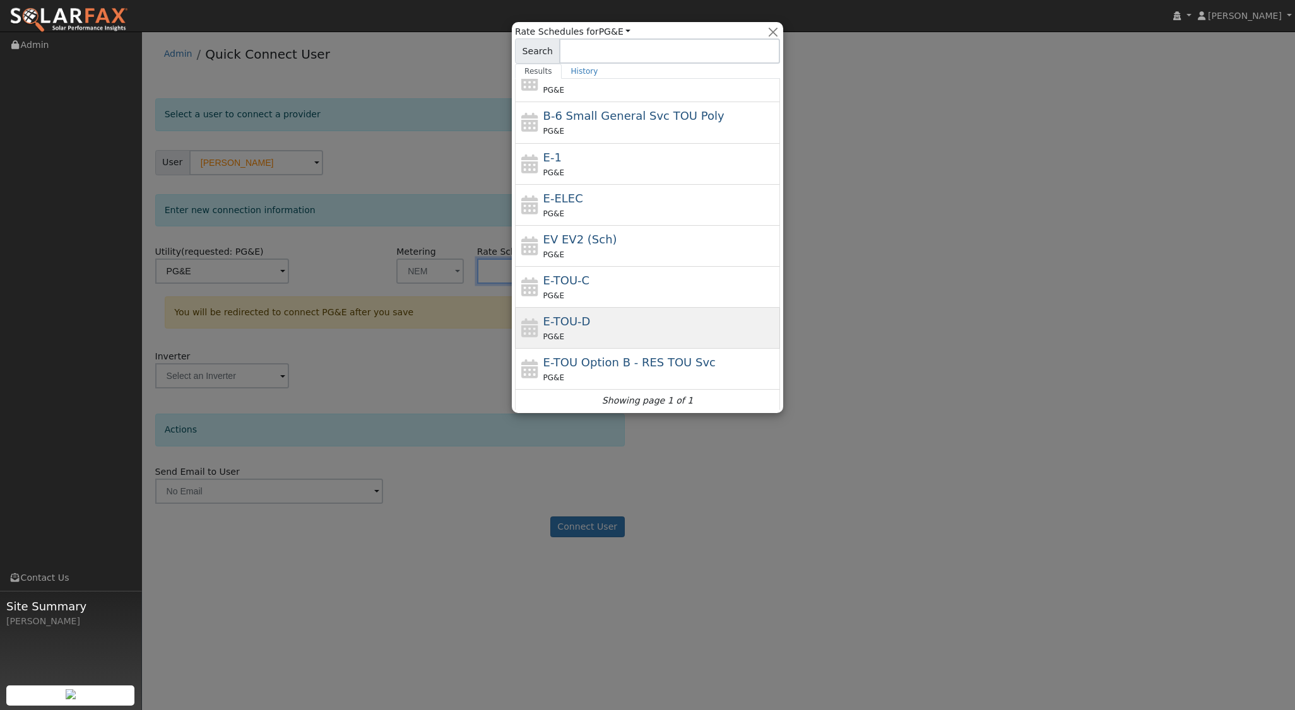
click at [589, 325] on div "E-TOU-D PG&E" at bounding box center [660, 328] width 234 height 30
type input "E-TOU-D"
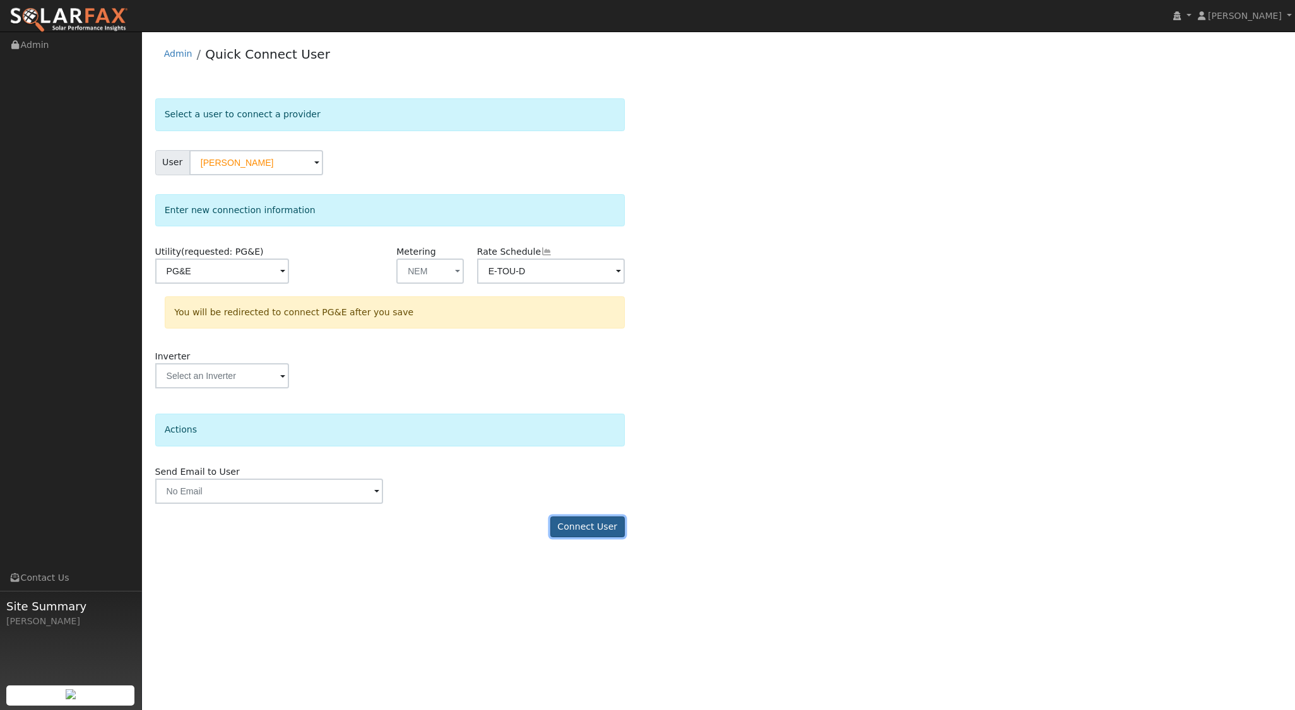
click at [580, 531] on button "Connect User" at bounding box center [587, 527] width 74 height 21
